Goal: Task Accomplishment & Management: Manage account settings

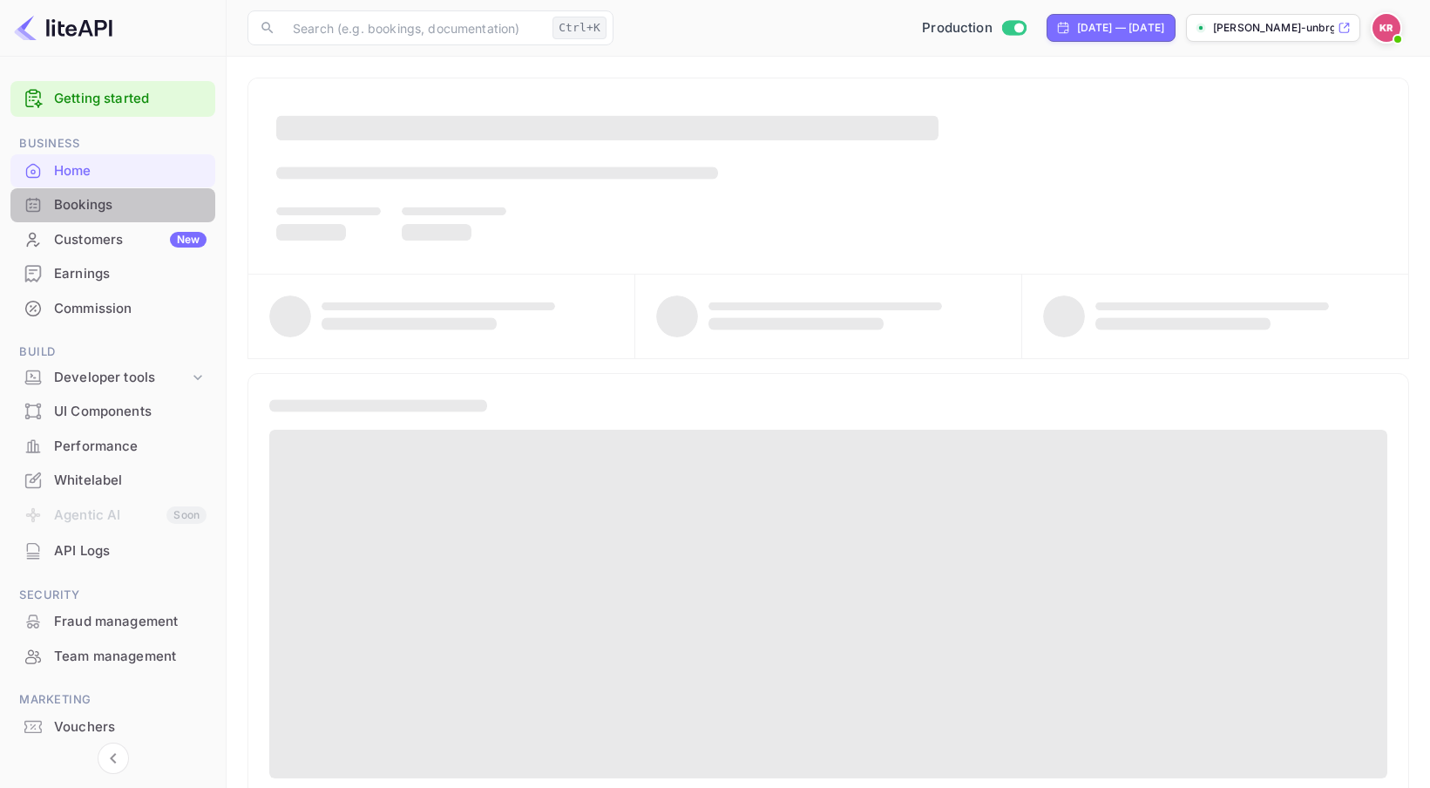
click at [106, 202] on div "Bookings" at bounding box center [130, 205] width 153 height 20
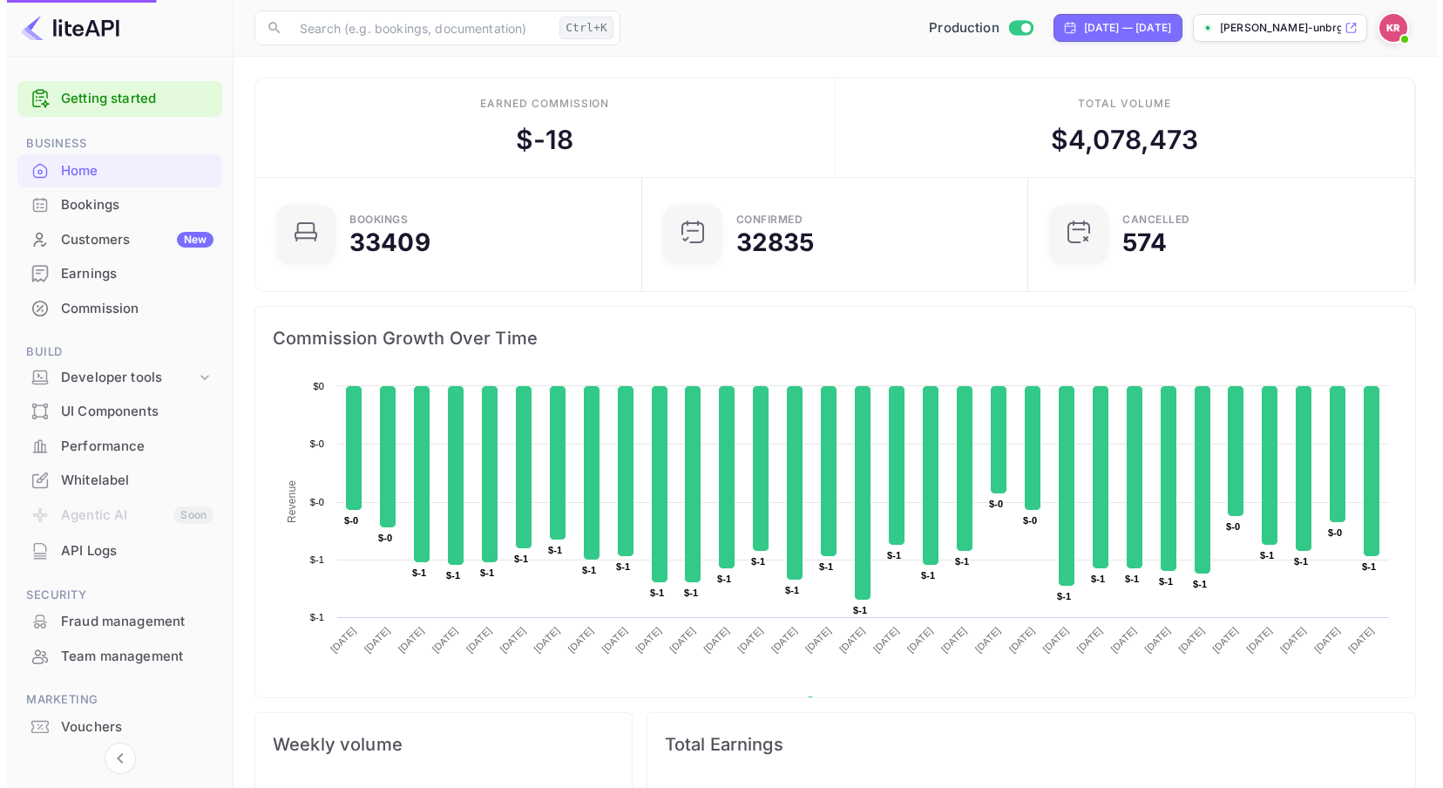
scroll to position [270, 363]
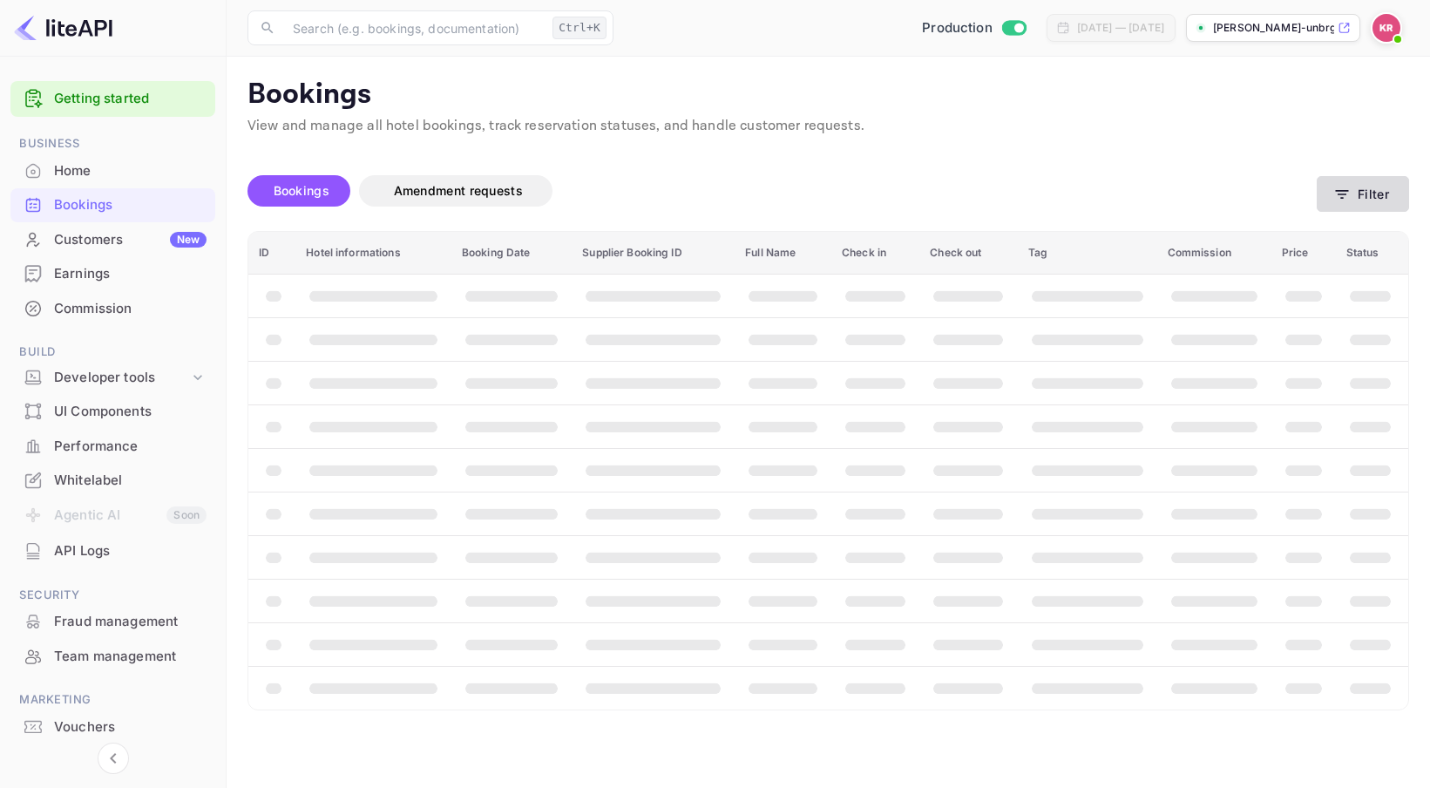
click at [1378, 199] on button "Filter" at bounding box center [1363, 194] width 92 height 36
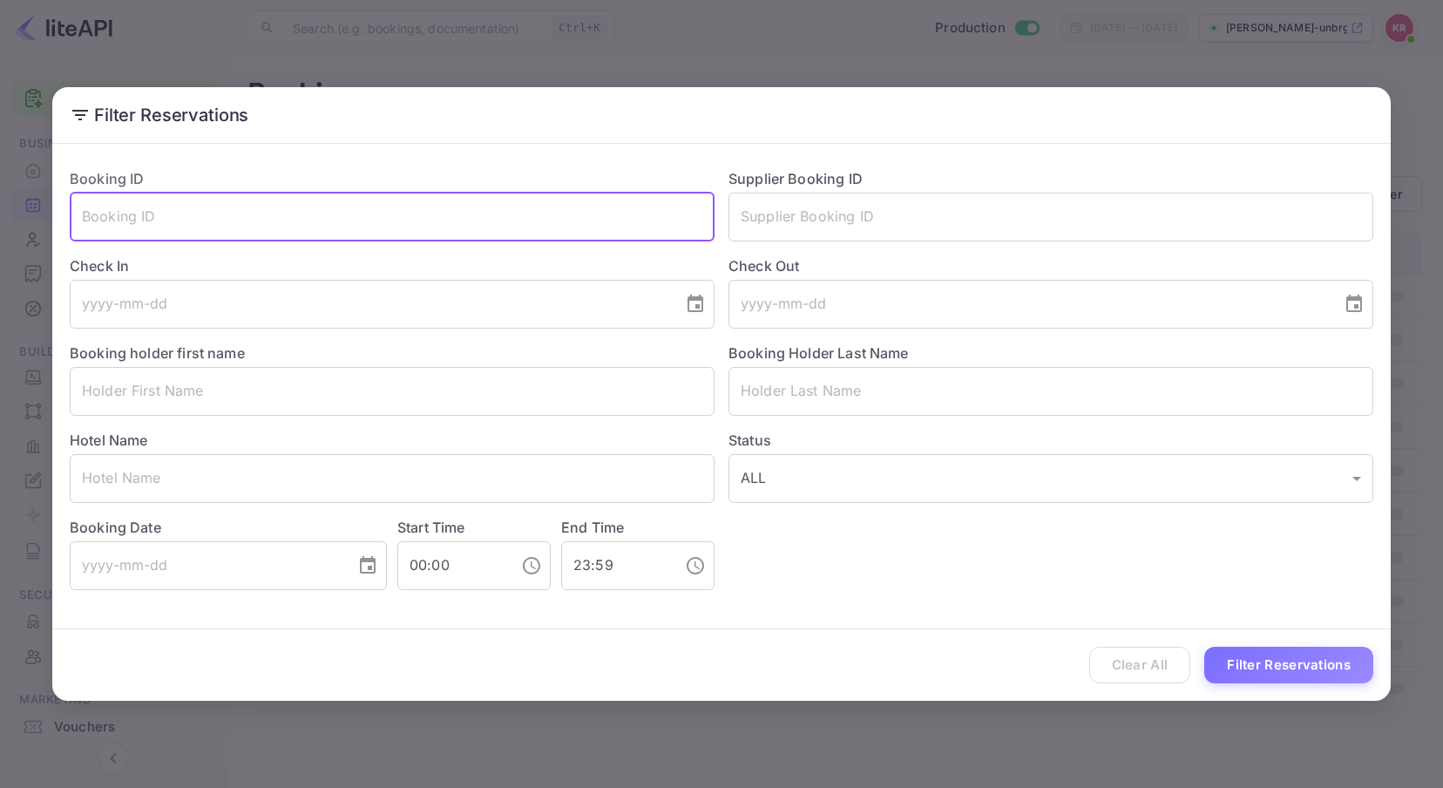
click at [275, 219] on input "text" at bounding box center [392, 217] width 645 height 49
paste input "DPzy3RQ2j"
type input "DPzy3RQ2j"
click at [1204, 647] on button "Filter Reservations" at bounding box center [1288, 665] width 169 height 37
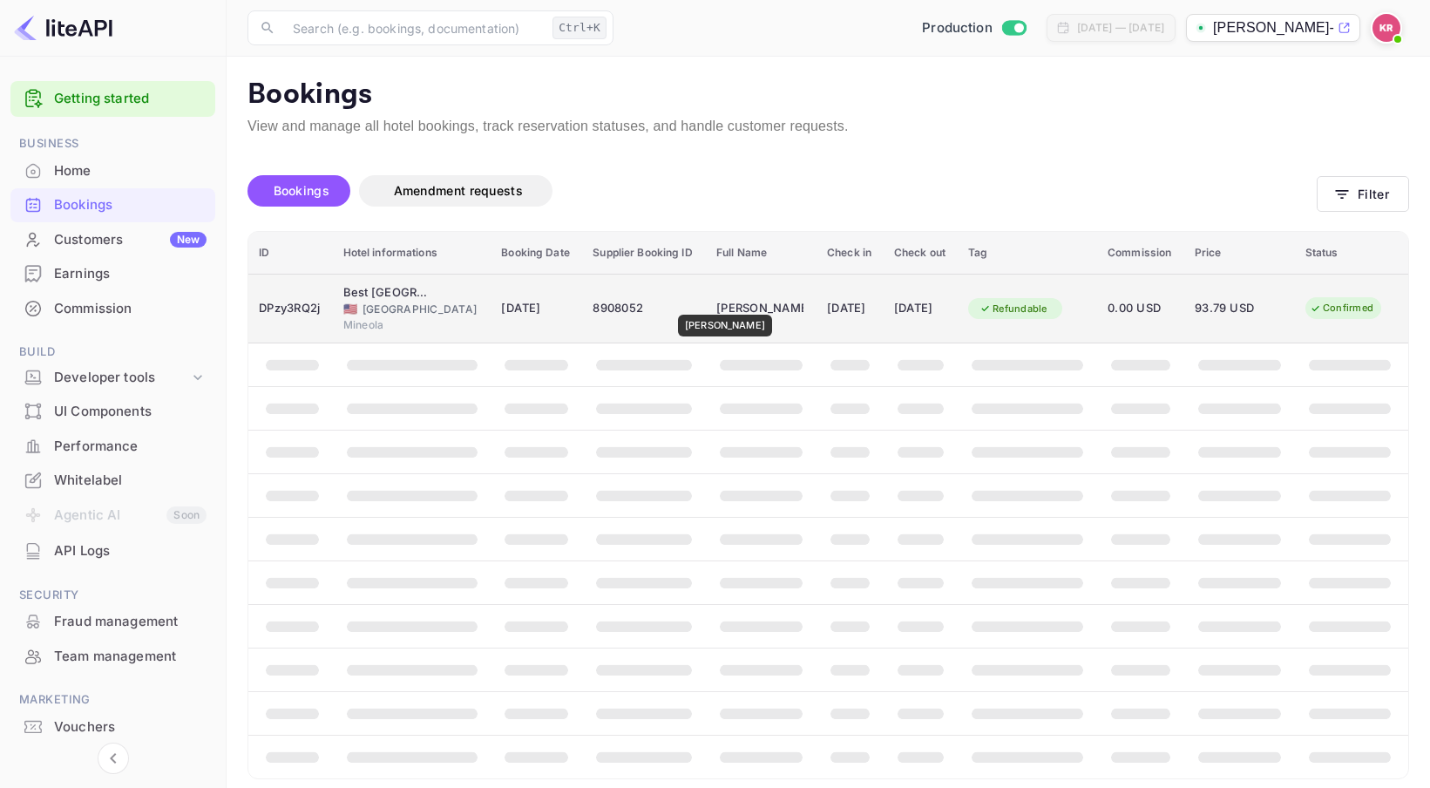
click at [721, 302] on div "[PERSON_NAME]" at bounding box center [759, 309] width 87 height 28
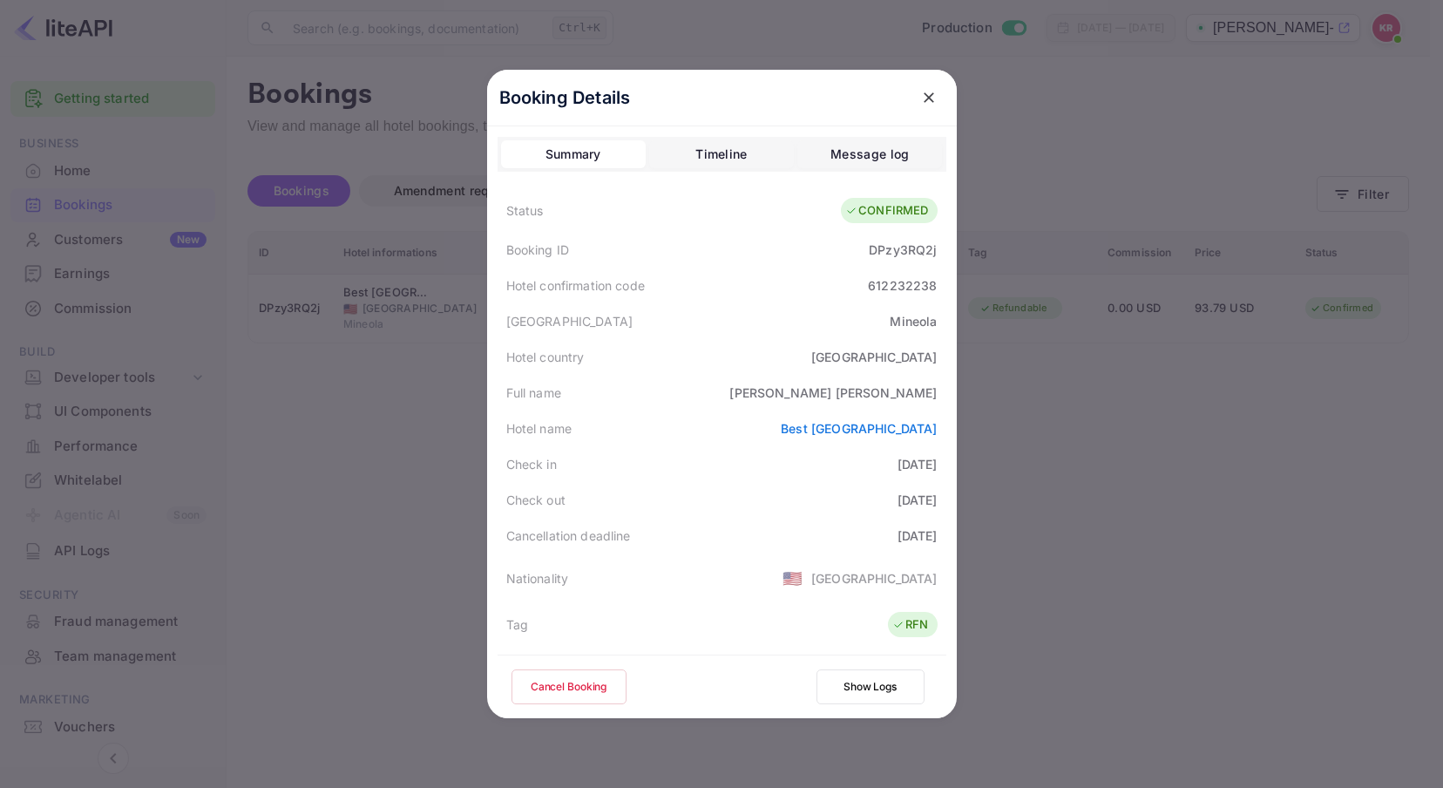
click at [571, 683] on button "Cancel Booking" at bounding box center [569, 686] width 115 height 35
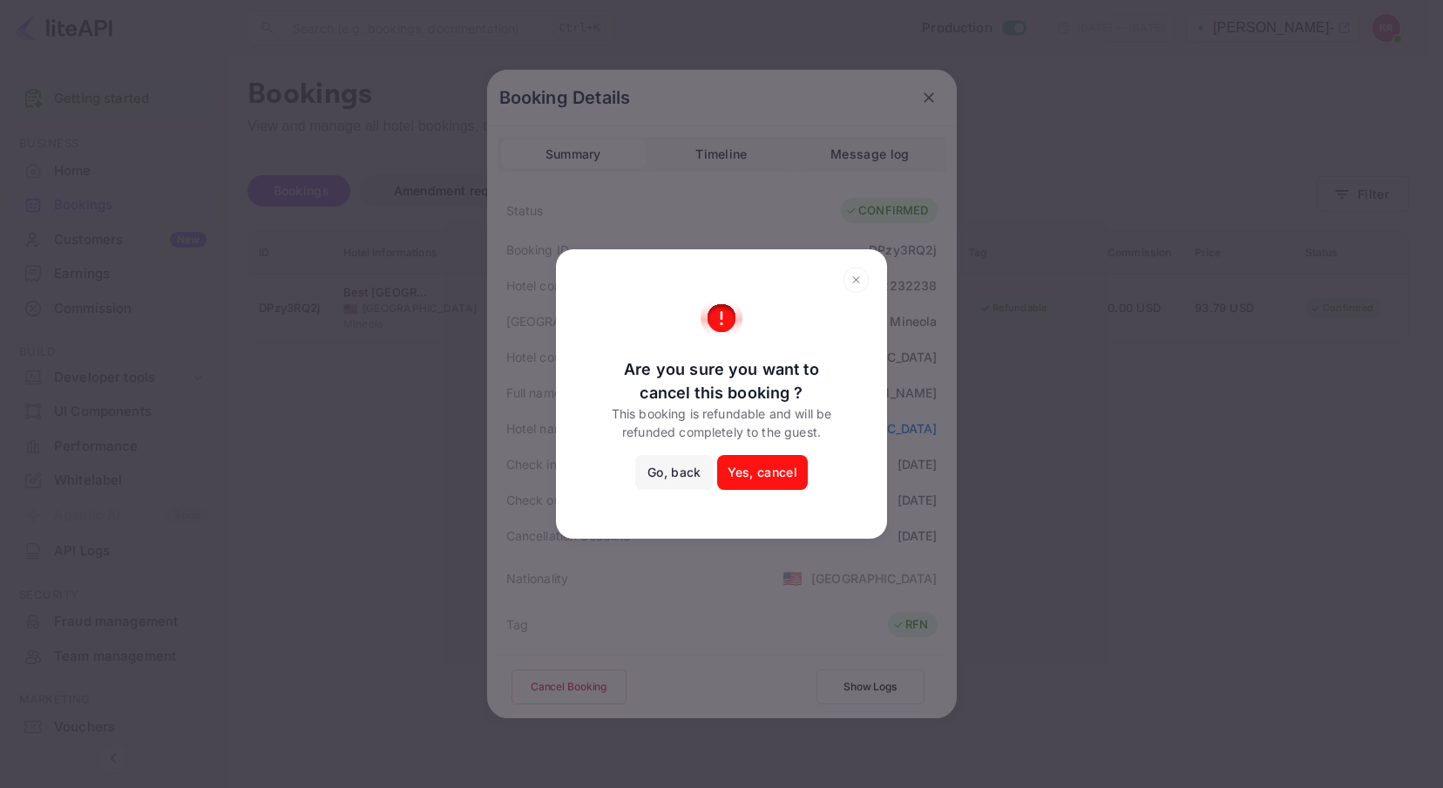
click at [760, 472] on button "Yes, cancel" at bounding box center [762, 472] width 91 height 35
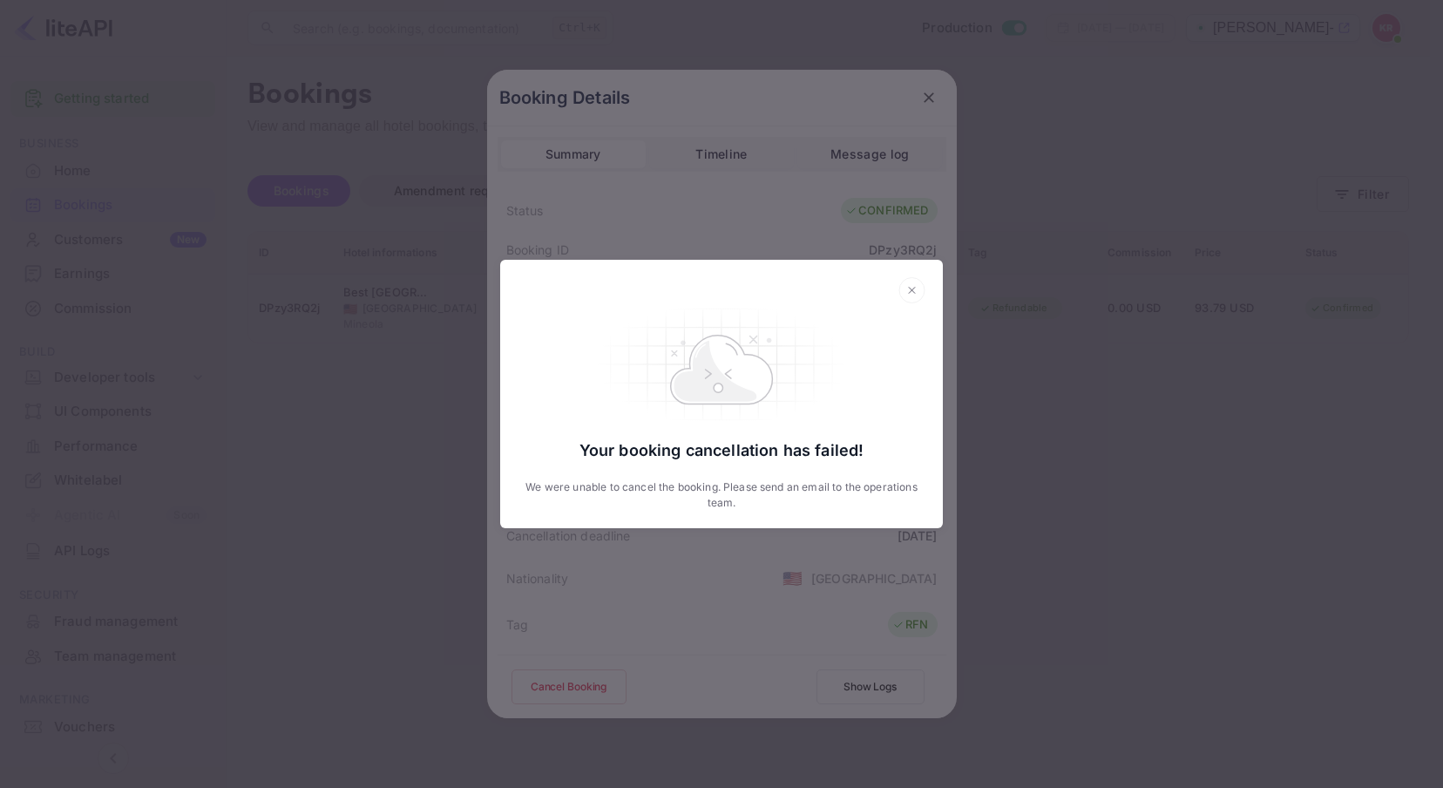
click at [918, 285] on icon at bounding box center [912, 290] width 27 height 26
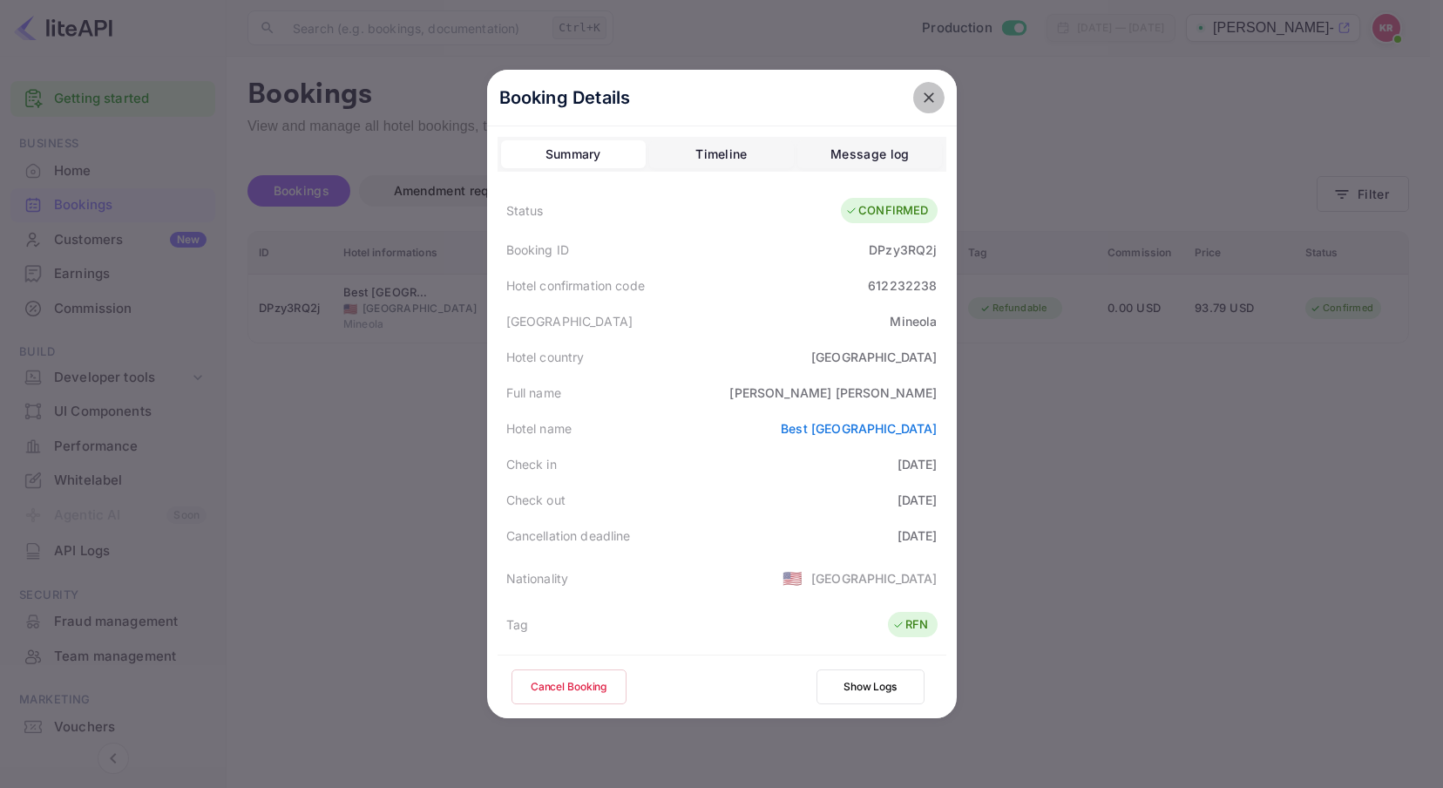
click at [920, 98] on icon "close" at bounding box center [928, 97] width 17 height 17
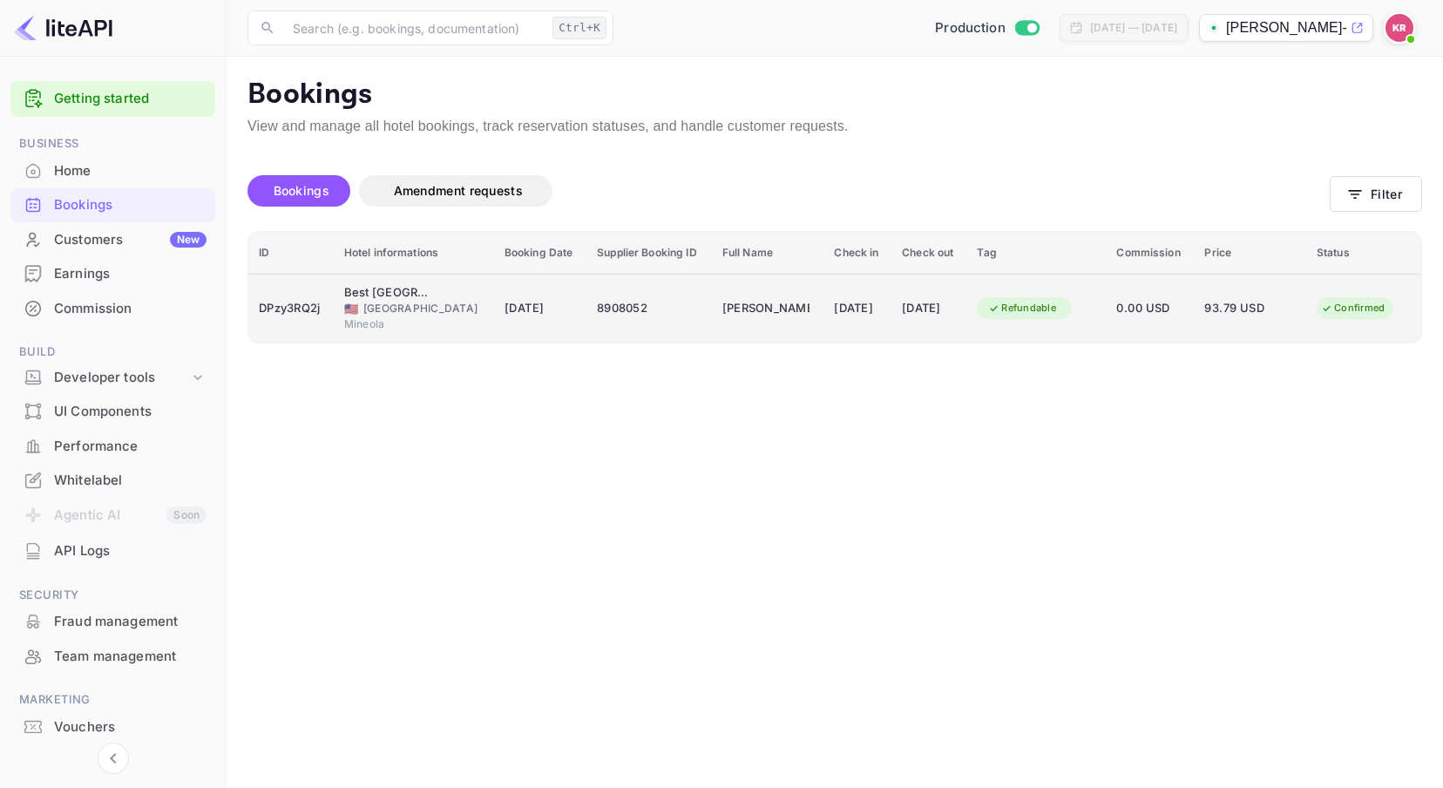
click at [275, 307] on div "DPzy3RQ2j" at bounding box center [291, 309] width 64 height 28
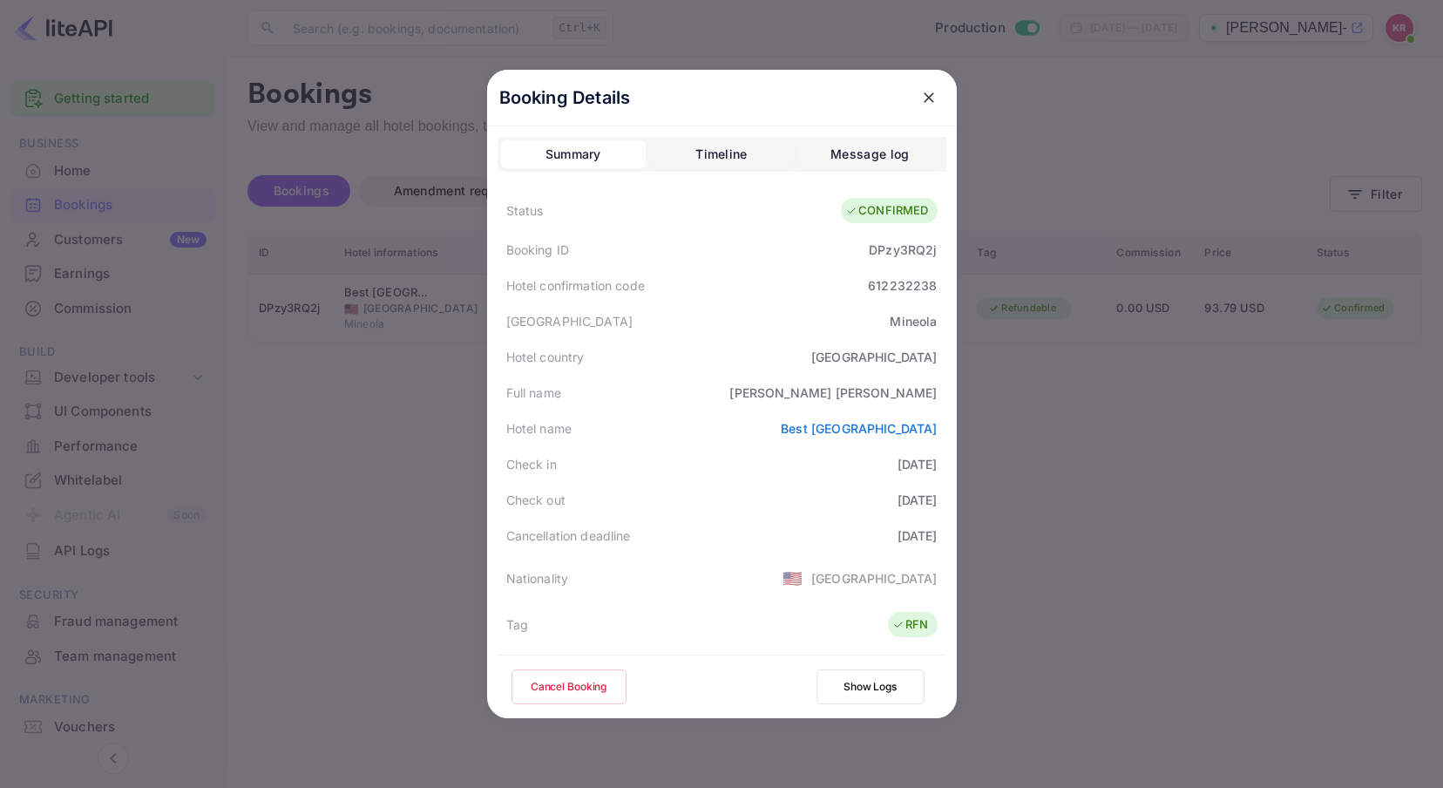
click at [861, 253] on div "Booking ID DPzy3RQ2j" at bounding box center [722, 250] width 449 height 36
copy div "DPzy3RQ2j"
click at [920, 94] on icon "close" at bounding box center [928, 97] width 17 height 17
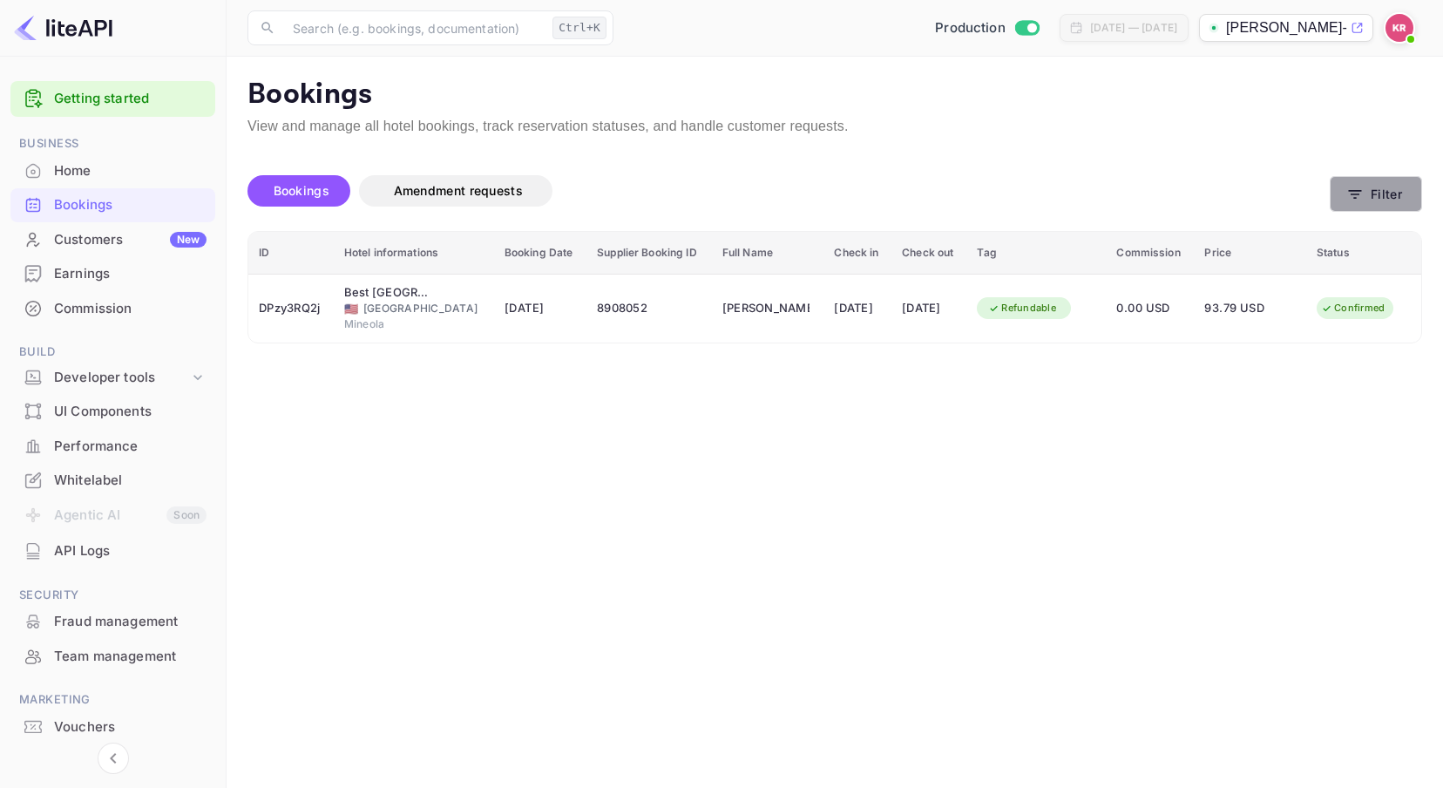
click at [1360, 200] on icon "button" at bounding box center [1355, 194] width 17 height 17
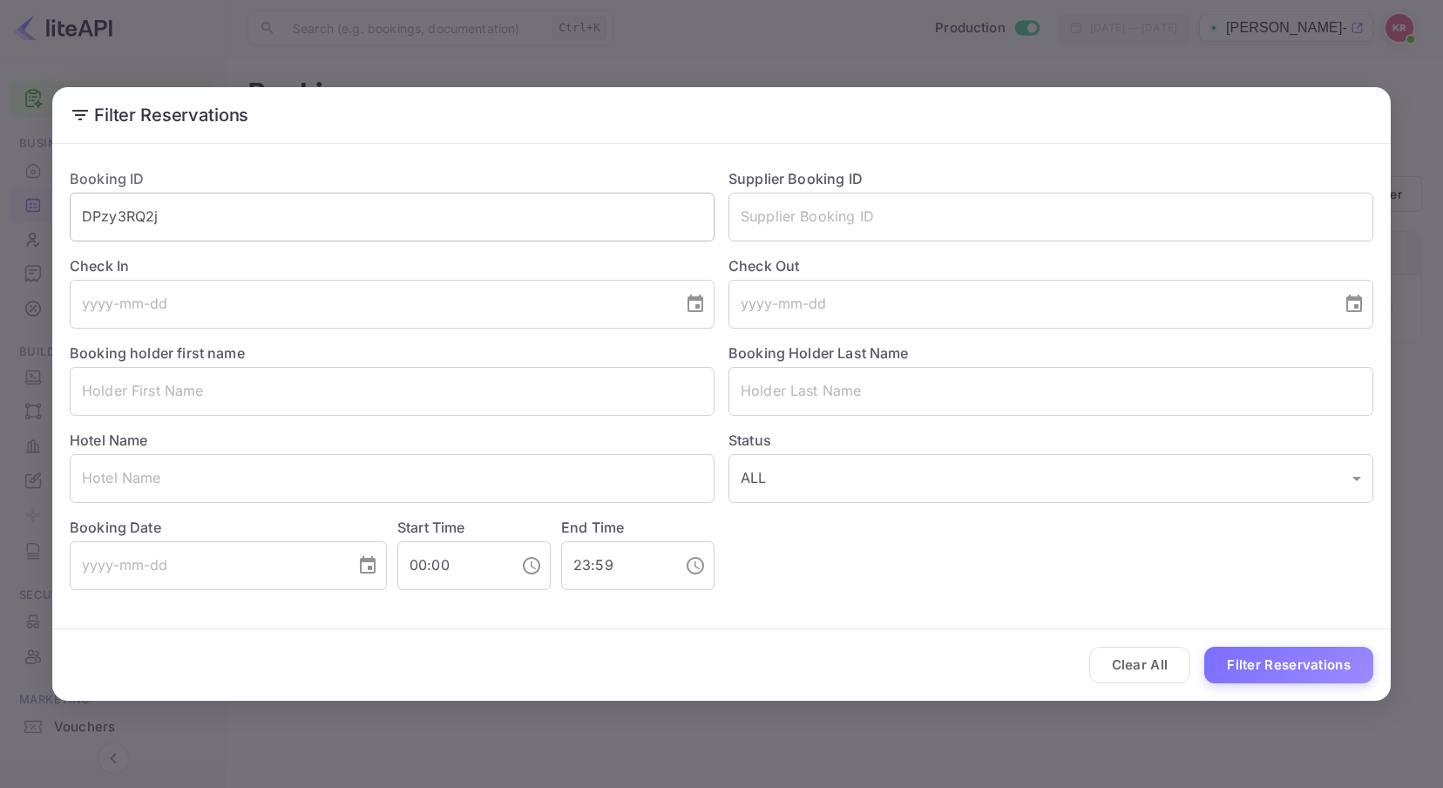
click at [199, 214] on input "DPzy3RQ2j" at bounding box center [392, 217] width 645 height 49
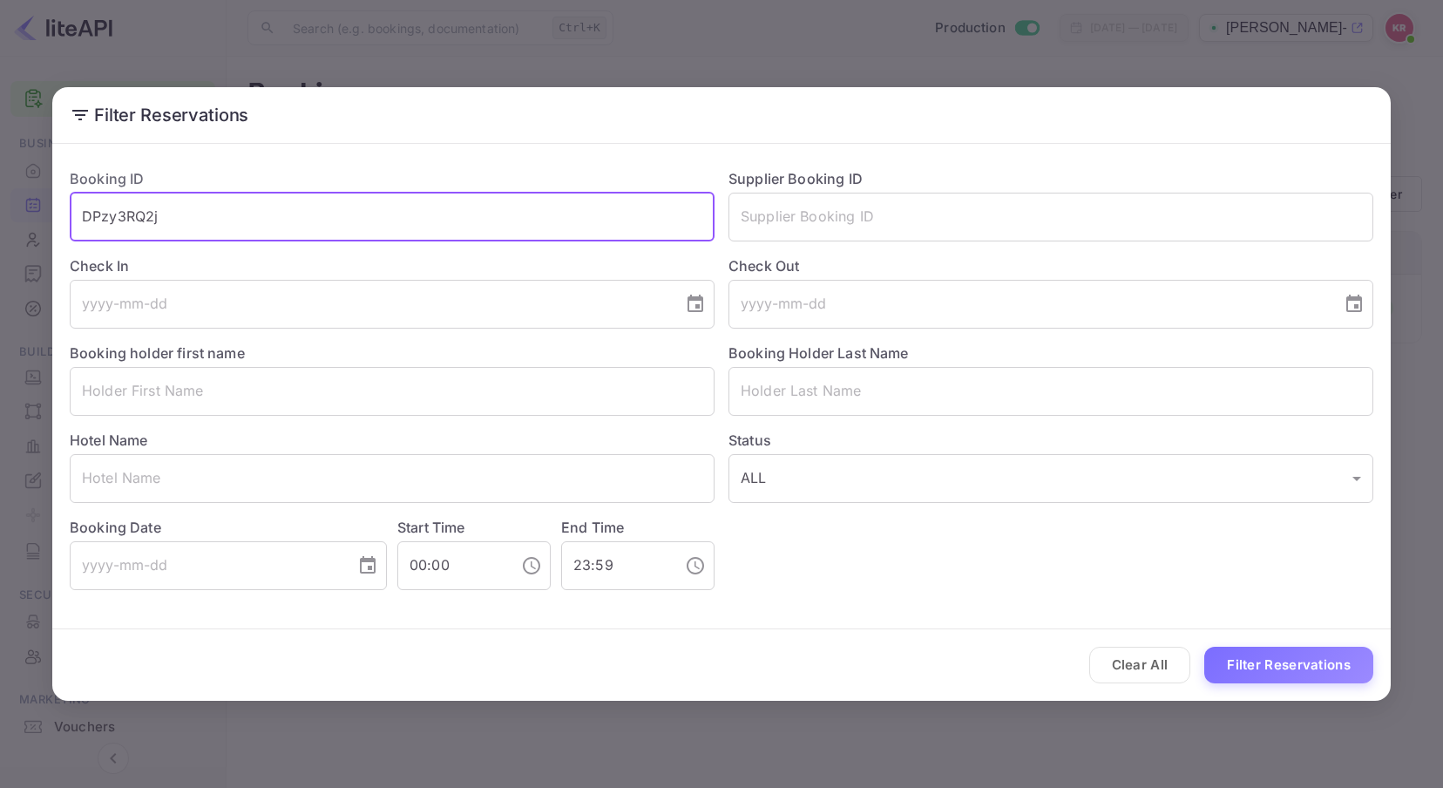
click at [1204, 647] on button "Filter Reservations" at bounding box center [1288, 665] width 169 height 37
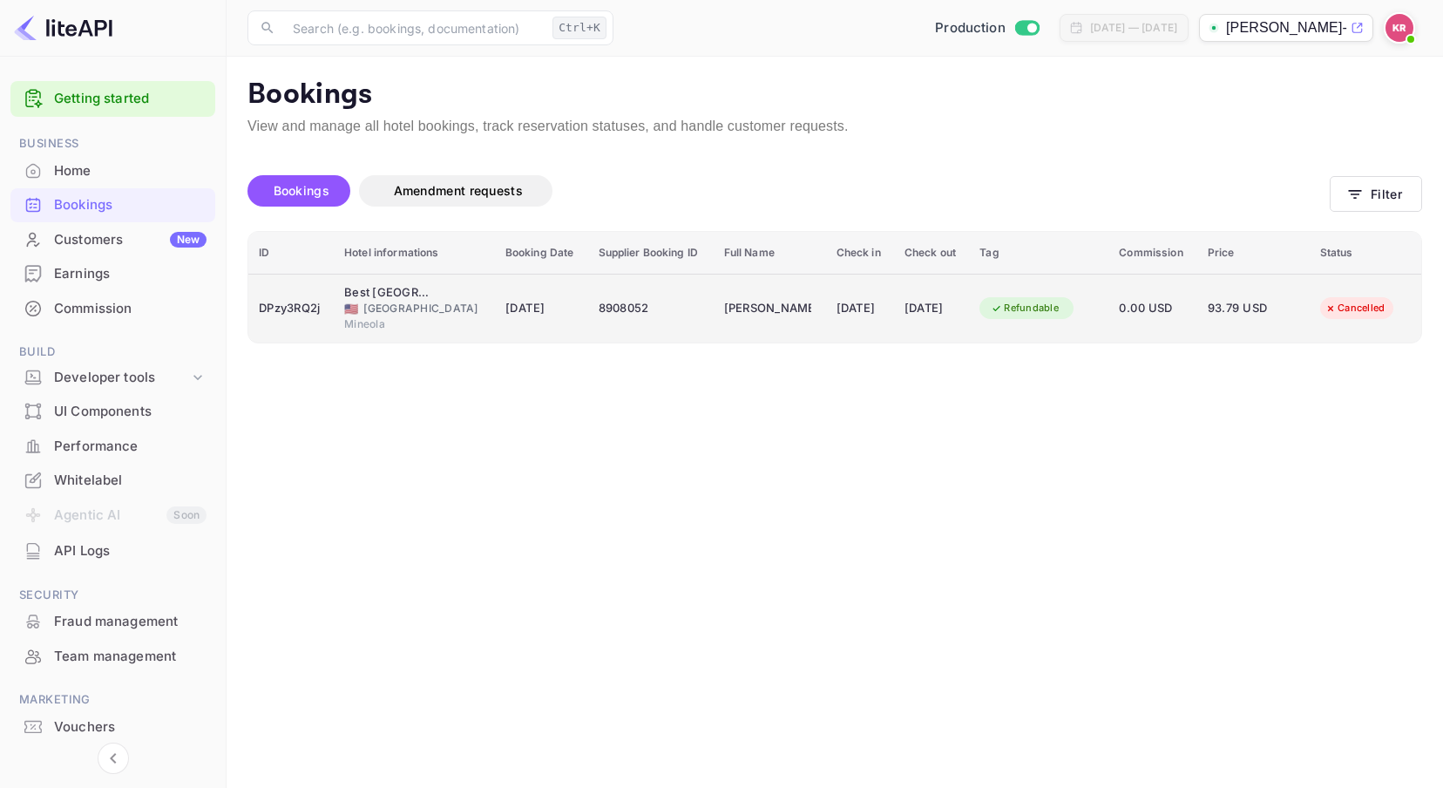
click at [284, 303] on div "DPzy3RQ2j" at bounding box center [291, 309] width 64 height 28
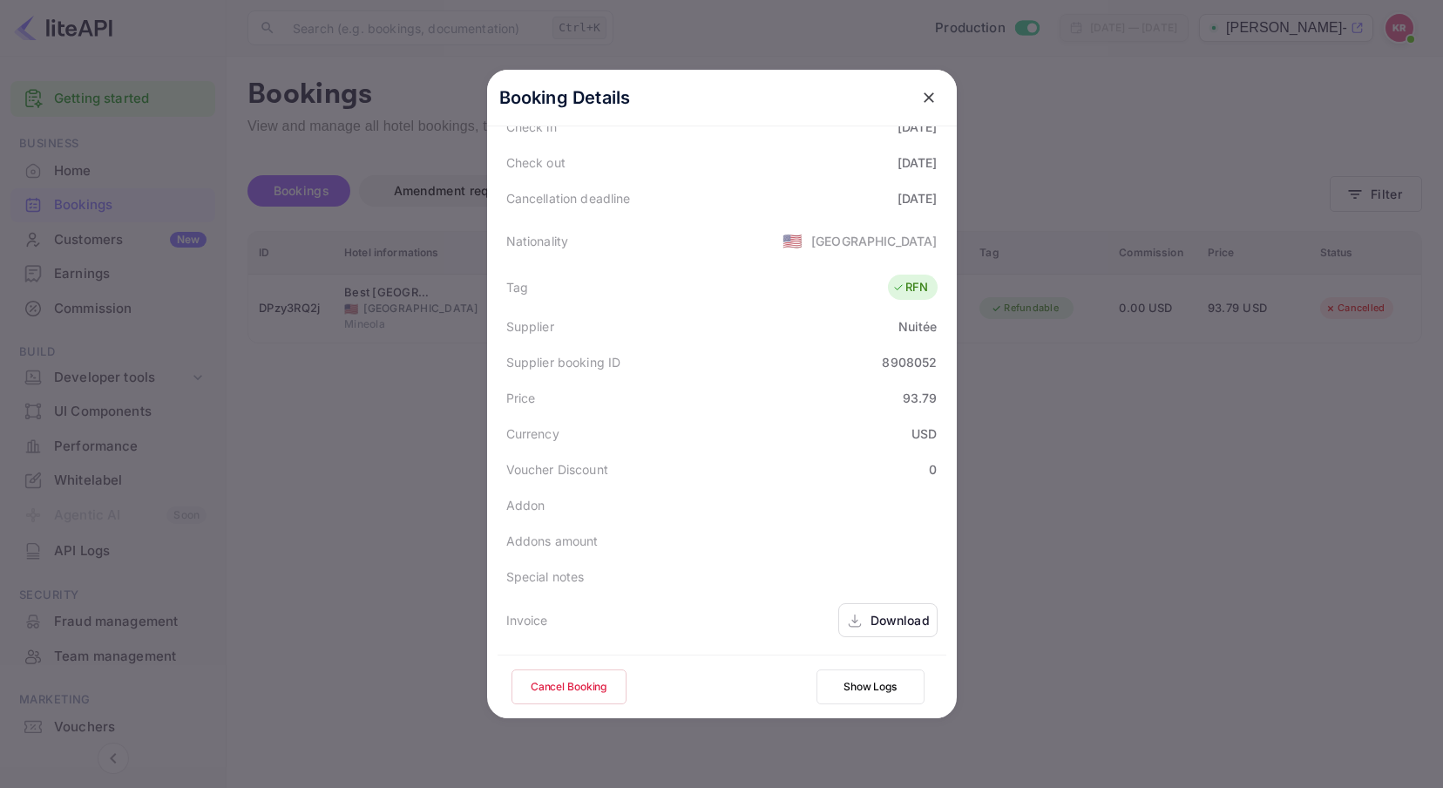
scroll to position [126, 0]
